Goal: Answer question/provide support

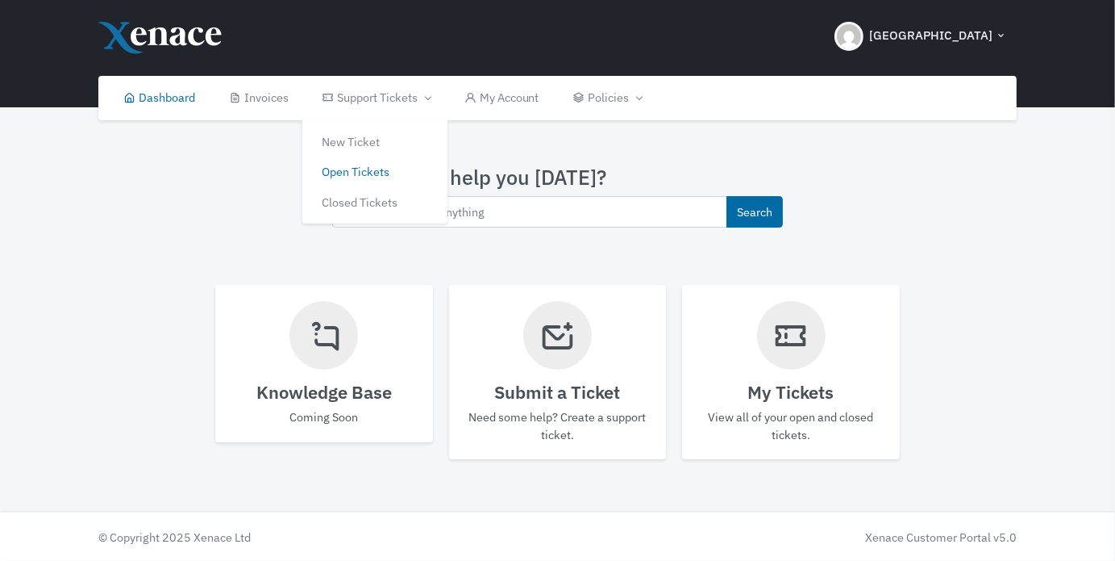
click at [377, 169] on link "Open Tickets" at bounding box center [374, 171] width 145 height 31
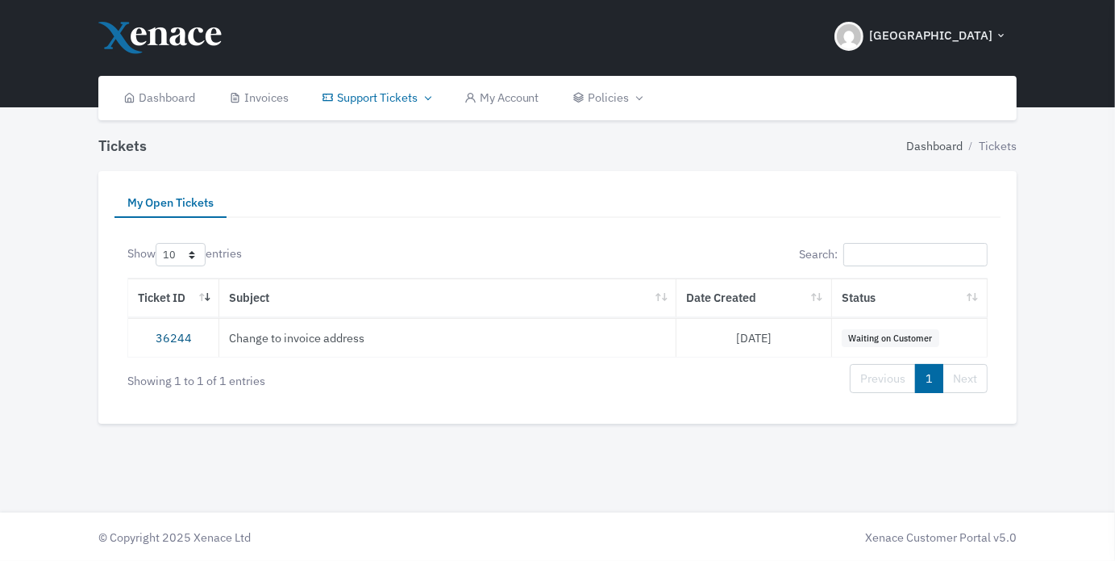
click at [178, 333] on link "36244" at bounding box center [174, 337] width 36 height 15
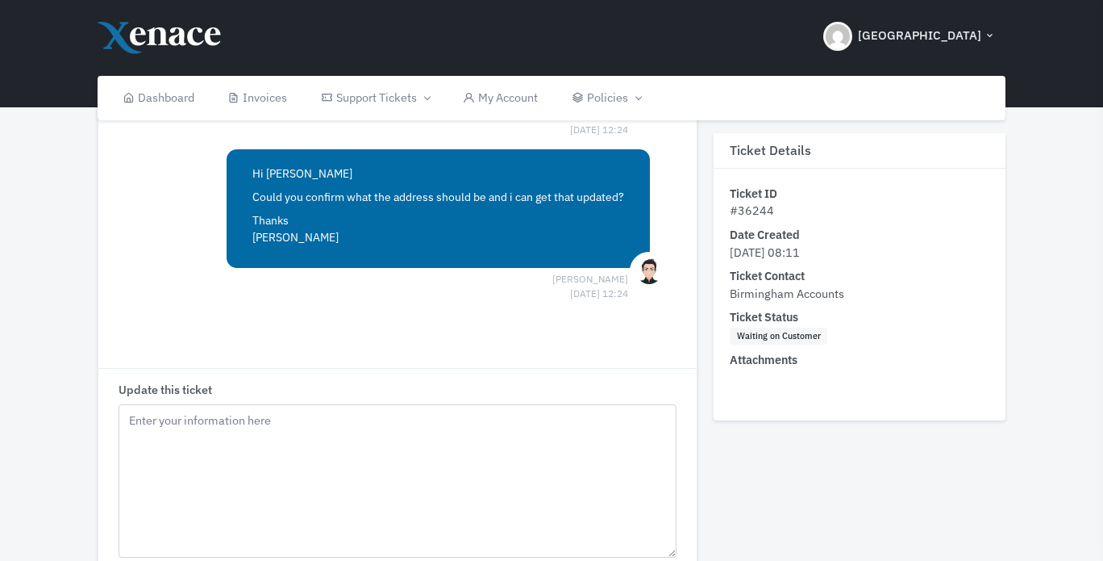
scroll to position [484, 0]
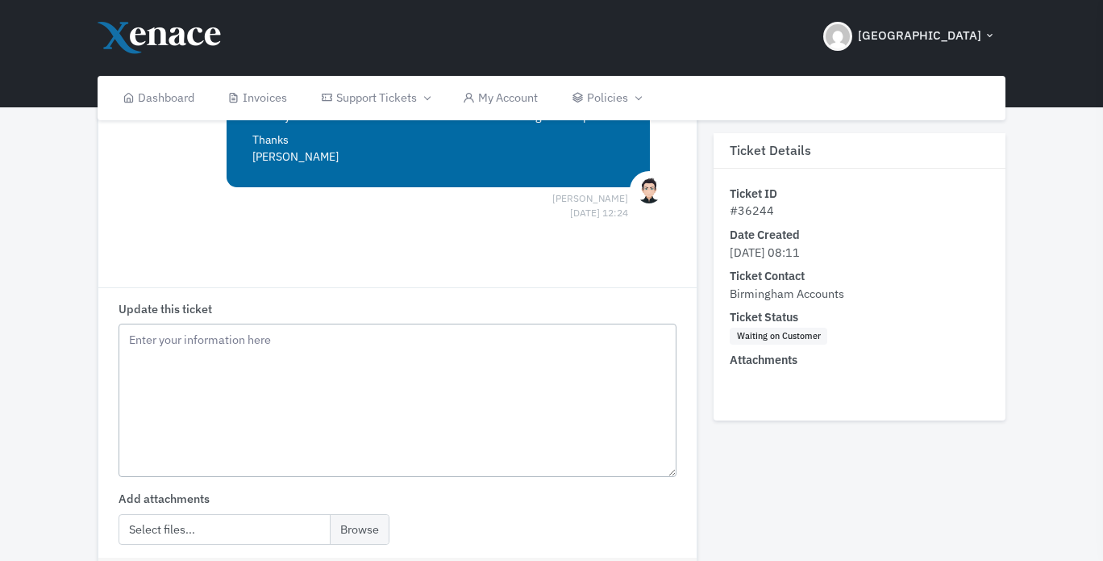
click at [452, 377] on textarea "Update this ticket" at bounding box center [398, 399] width 558 height 153
type textarea "I"
type textarea "Whoops! [STREET_ADDRESS]"
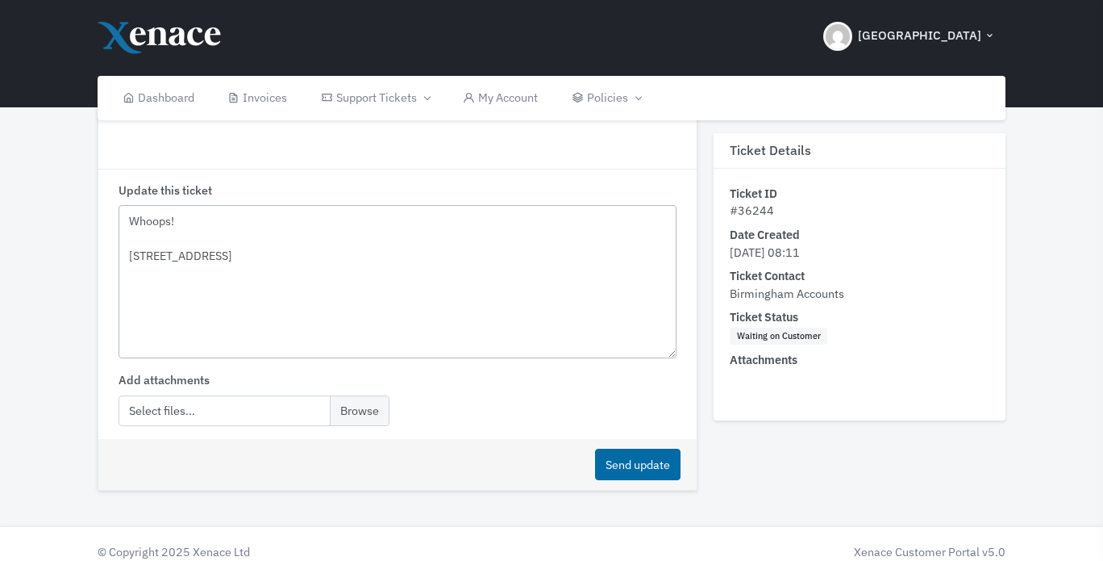
scroll to position [615, 0]
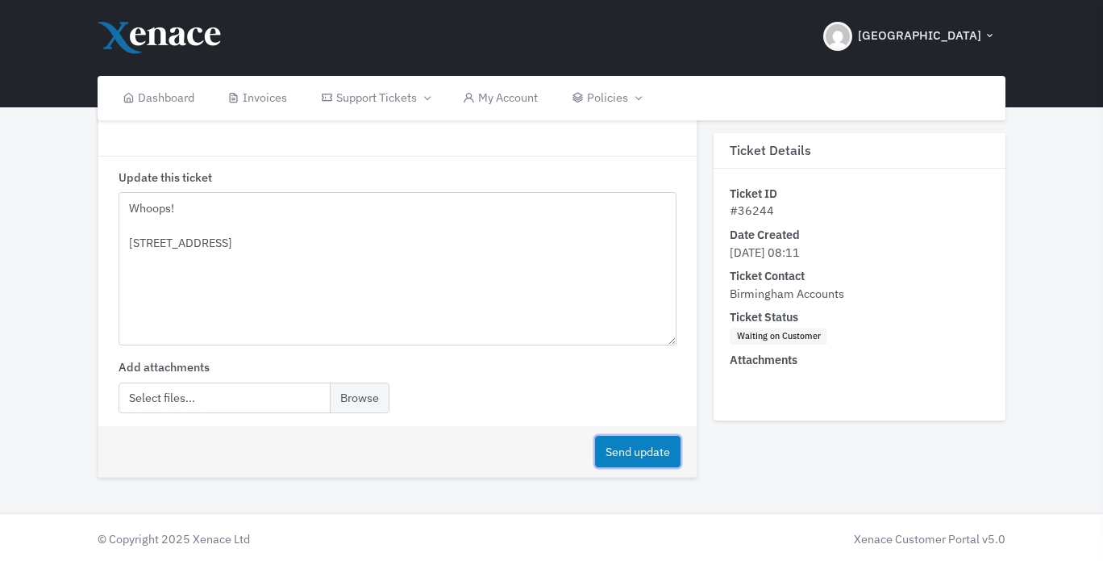
click at [643, 448] on button "Send update" at bounding box center [637, 451] width 85 height 31
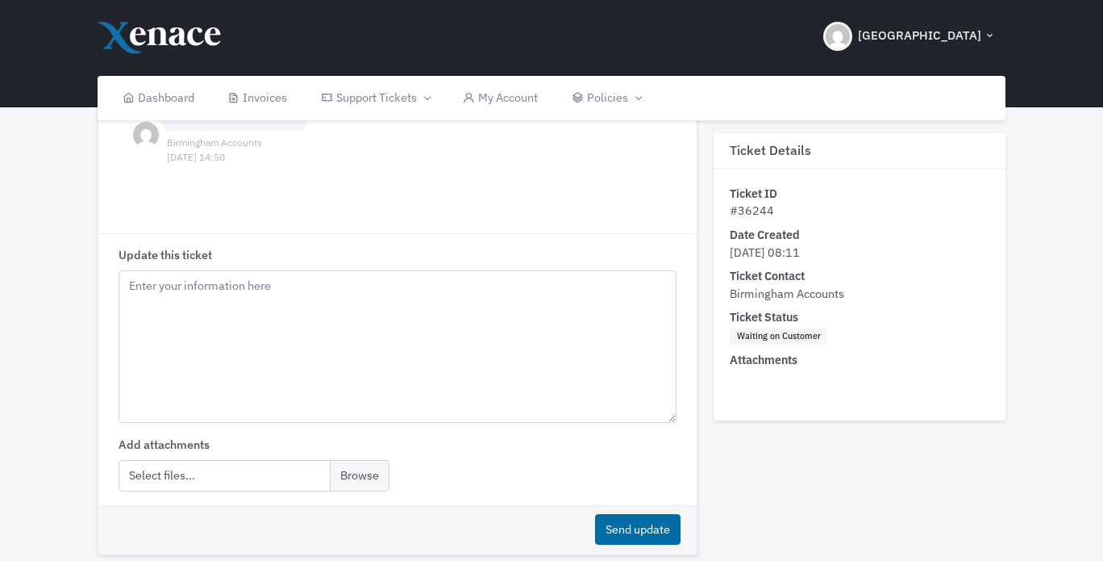
scroll to position [778, 0]
